Goal: Task Accomplishment & Management: Complete application form

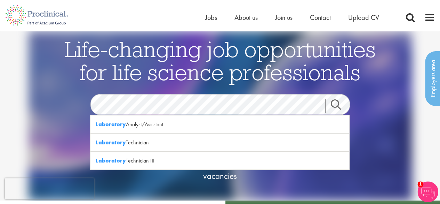
click at [342, 102] on link "Search" at bounding box center [340, 106] width 30 height 14
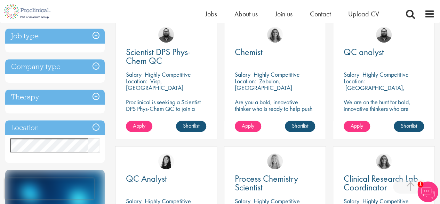
scroll to position [138, 0]
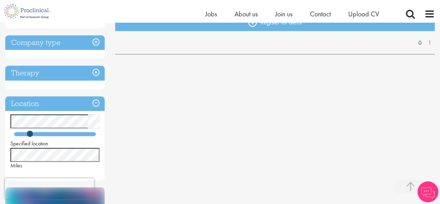
scroll to position [157, 0]
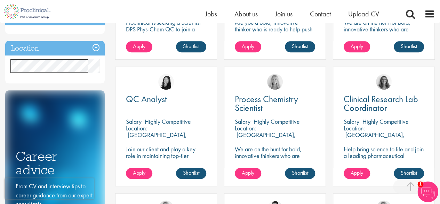
scroll to position [216, 0]
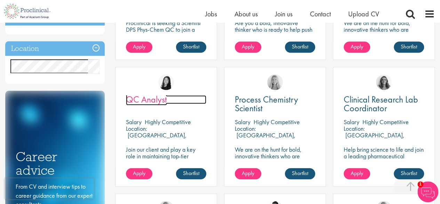
click at [145, 99] on span "QC Analyst" at bounding box center [146, 99] width 41 height 12
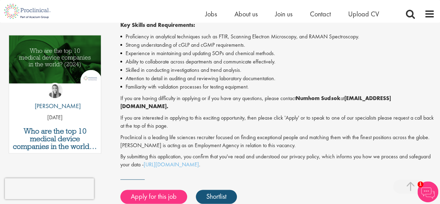
scroll to position [344, 0]
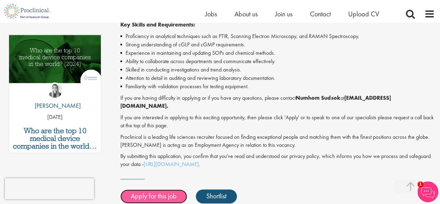
click at [155, 189] on link "Apply for this job" at bounding box center [153, 196] width 67 height 14
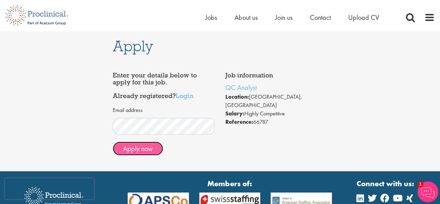
click at [145, 152] on button "Apply now" at bounding box center [138, 148] width 50 height 14
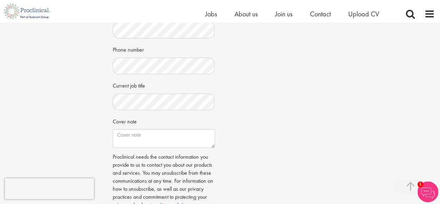
scroll to position [191, 0]
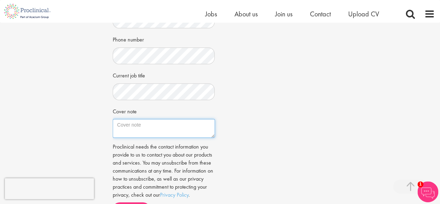
click at [164, 125] on textarea "Cover note" at bounding box center [164, 128] width 102 height 19
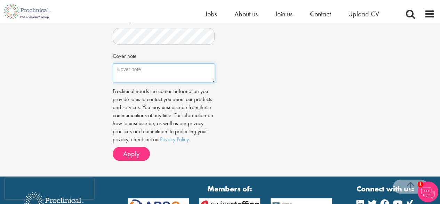
scroll to position [250, 0]
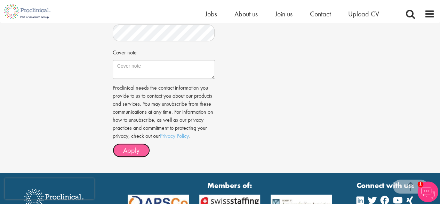
click at [125, 148] on span "Apply" at bounding box center [131, 149] width 16 height 9
